Goal: Navigation & Orientation: Find specific page/section

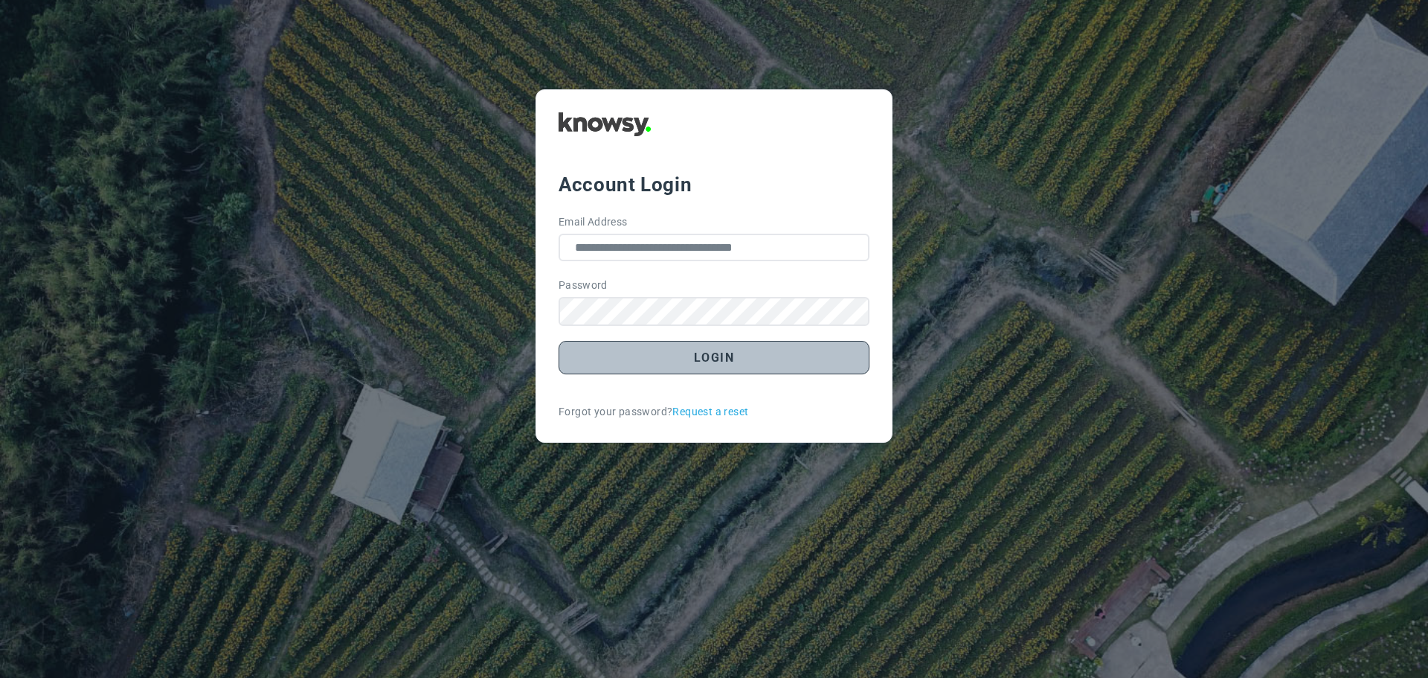
click at [712, 357] on button "Login" at bounding box center [714, 357] width 311 height 33
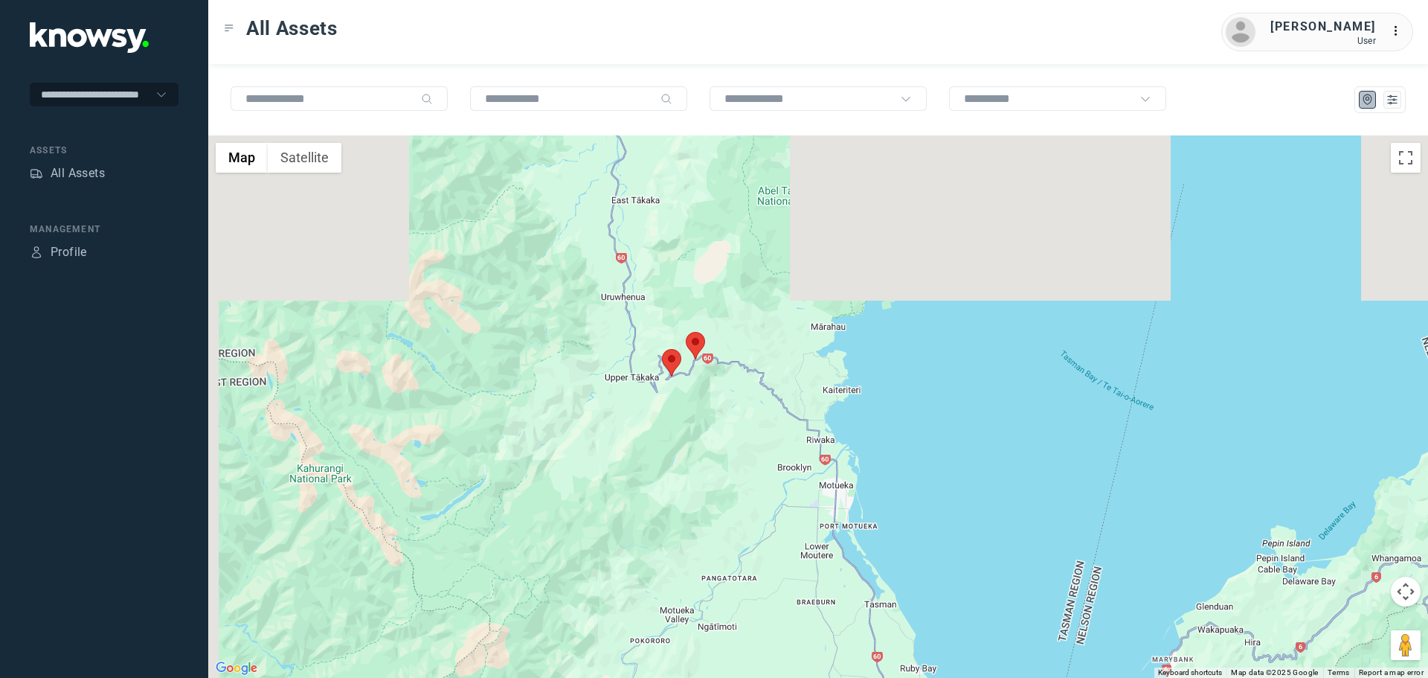
drag, startPoint x: 451, startPoint y: 236, endPoint x: 523, endPoint y: 428, distance: 205.0
click at [523, 428] on div at bounding box center [818, 406] width 1220 height 542
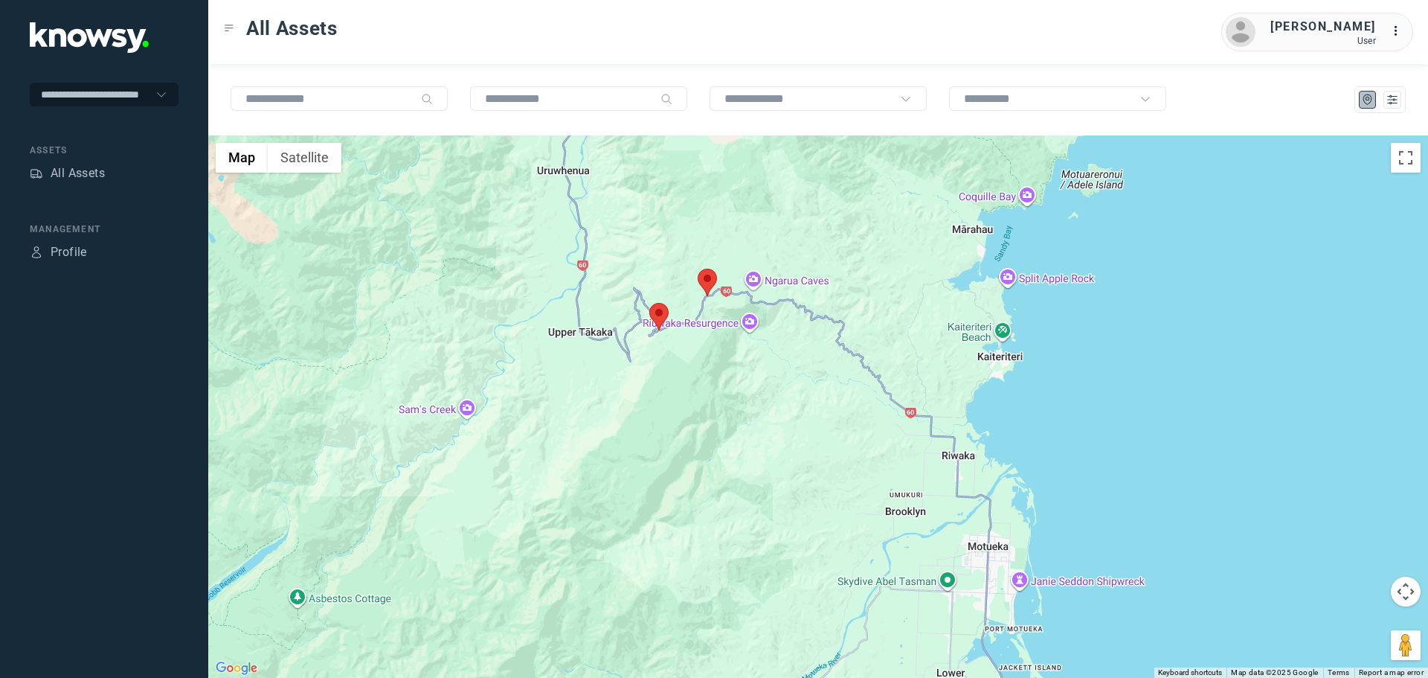
click at [698, 269] on area at bounding box center [698, 269] width 0 height 0
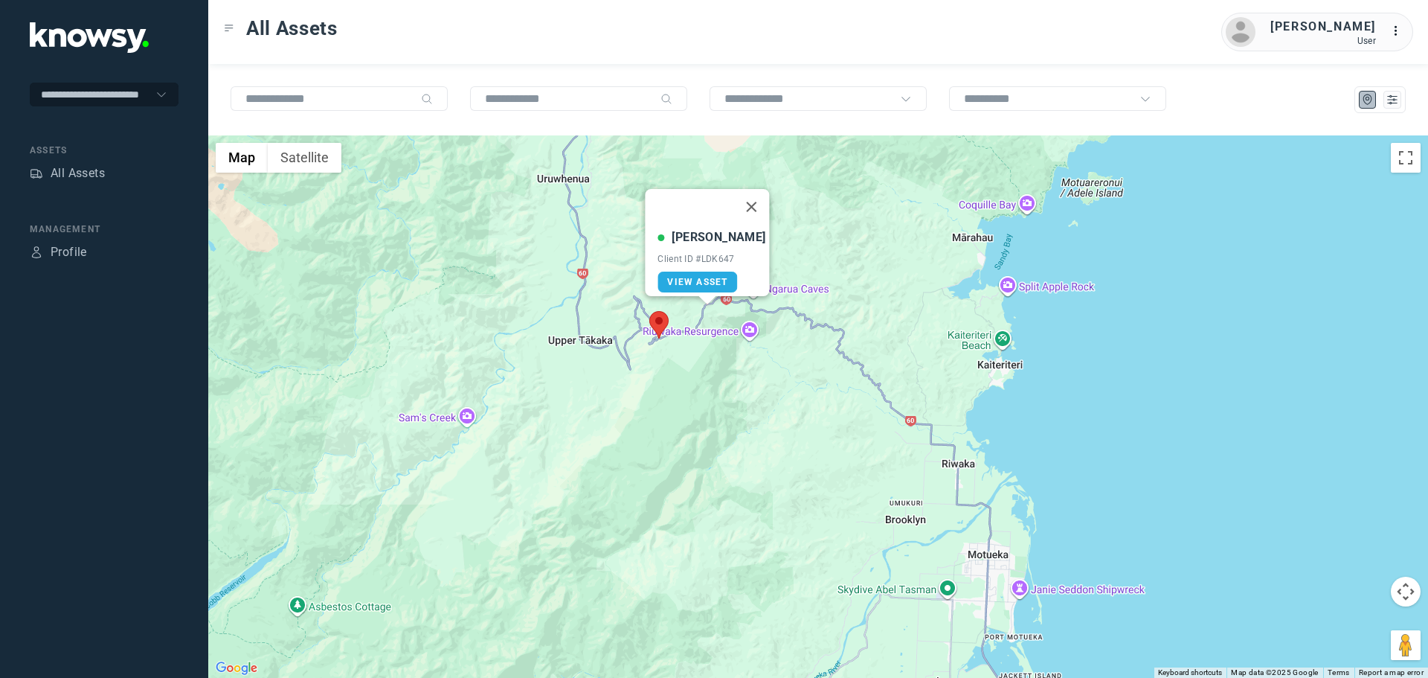
click at [649, 311] on area at bounding box center [649, 311] width 0 height 0
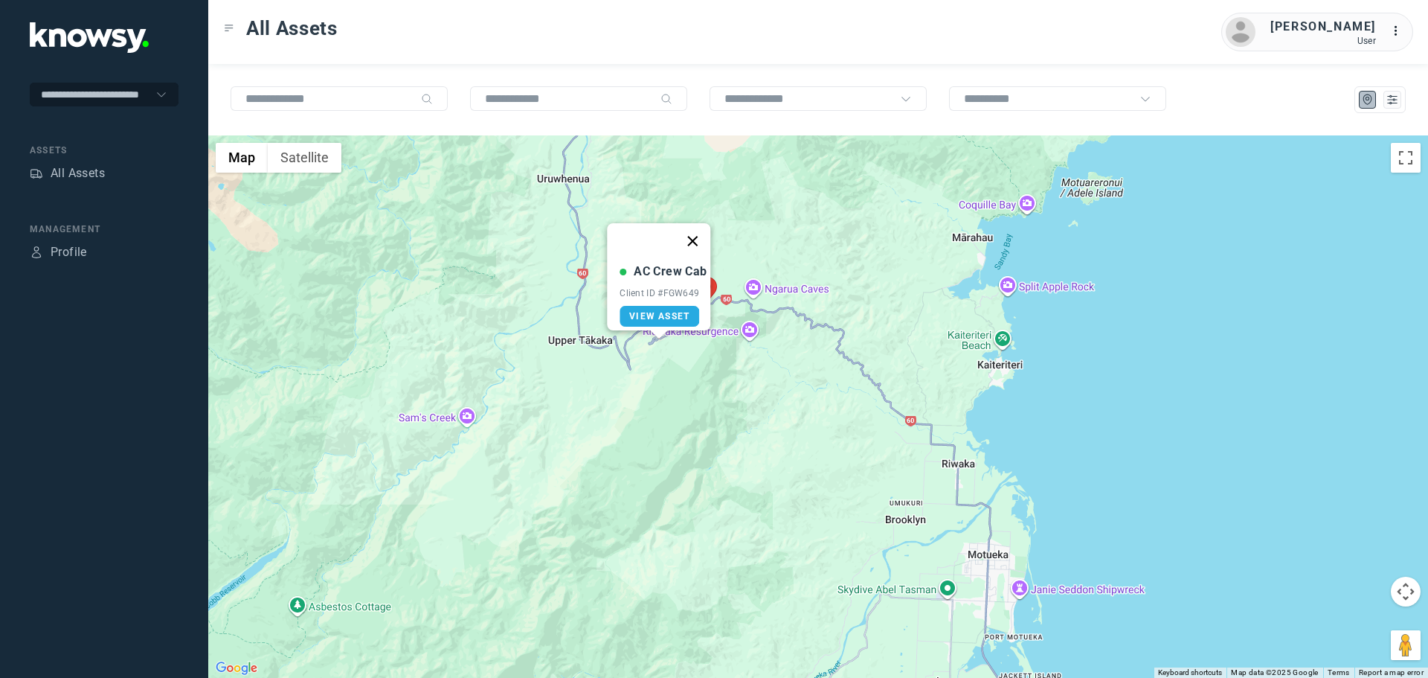
click at [693, 228] on button "Close" at bounding box center [693, 241] width 36 height 36
